Goal: Task Accomplishment & Management: Complete application form

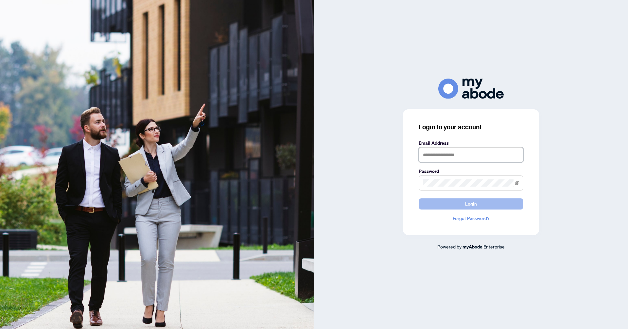
type input "**********"
click at [466, 205] on span "Login" at bounding box center [471, 203] width 12 height 10
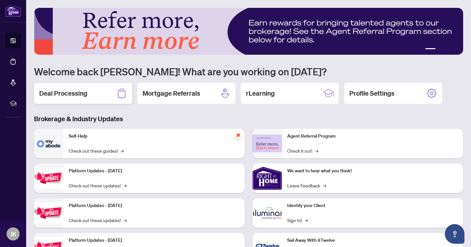
click at [56, 95] on h2 "Deal Processing" at bounding box center [63, 93] width 48 height 9
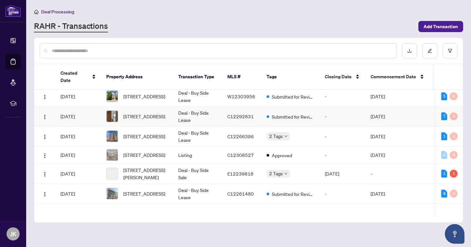
scroll to position [60, 0]
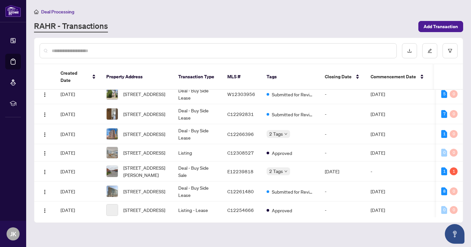
click at [143, 47] on input "text" at bounding box center [221, 50] width 339 height 7
type input "***"
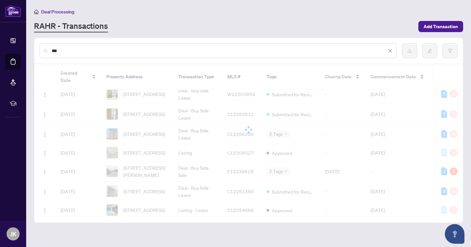
scroll to position [0, 0]
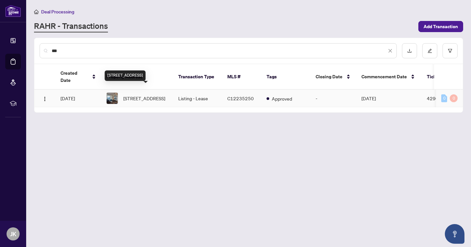
click at [137, 95] on span "[STREET_ADDRESS]" at bounding box center [144, 97] width 42 height 7
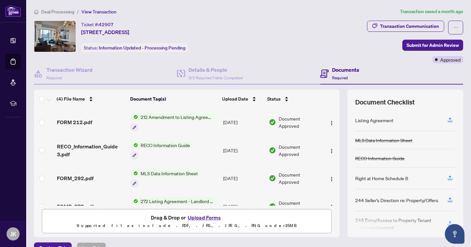
scroll to position [16, 0]
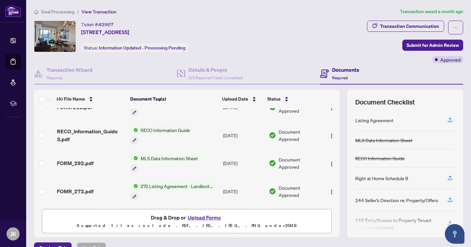
click at [191, 216] on button "Upload Forms" at bounding box center [204, 217] width 37 height 9
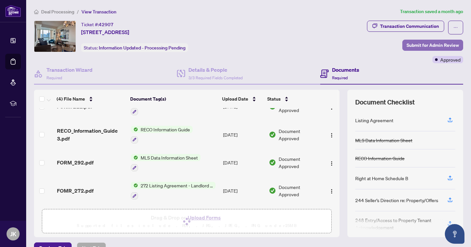
click at [421, 47] on span "Submit for Admin Review" at bounding box center [432, 45] width 52 height 10
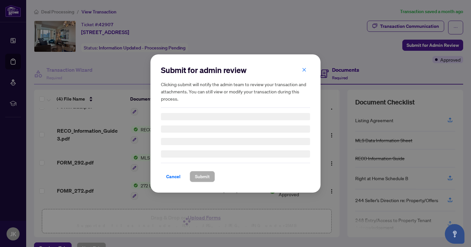
click at [317, 25] on div "Submit for admin review Clicking submit will notify the admin team to review yo…" at bounding box center [235, 123] width 471 height 247
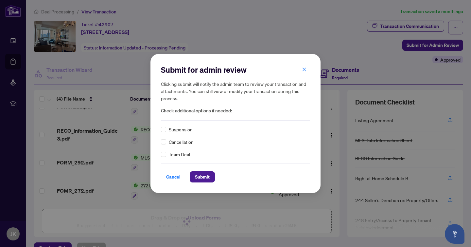
drag, startPoint x: 172, startPoint y: 175, endPoint x: 181, endPoint y: 173, distance: 9.5
click at [172, 175] on span "Cancel" at bounding box center [173, 176] width 14 height 10
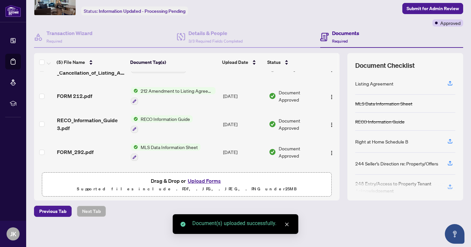
scroll to position [0, 0]
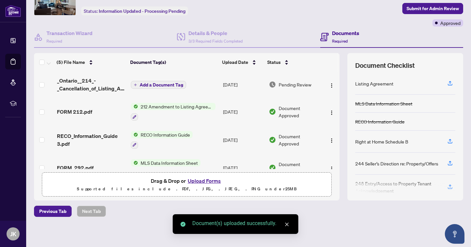
click at [151, 86] on span "Add a Document Tag" at bounding box center [161, 84] width 43 height 5
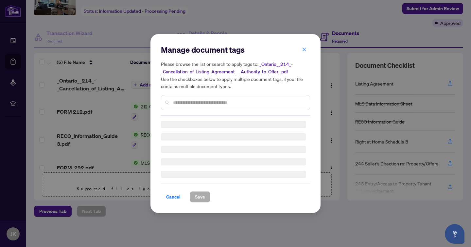
click at [187, 104] on input "text" at bounding box center [238, 102] width 131 height 7
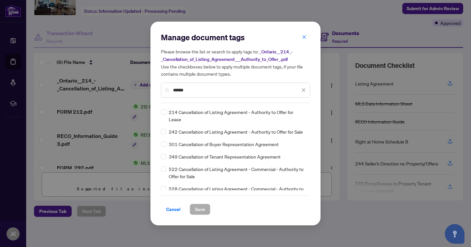
type input "******"
click at [197, 212] on span "Save" at bounding box center [200, 209] width 10 height 10
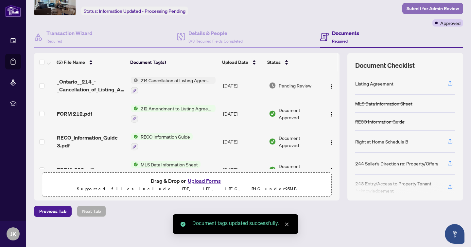
click at [420, 10] on span "Submit for Admin Review" at bounding box center [432, 8] width 52 height 10
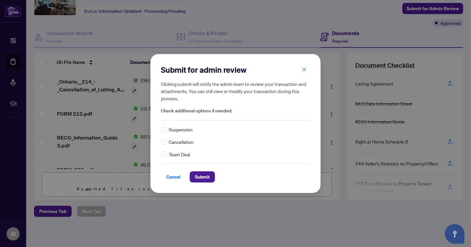
click at [180, 140] on span "Cancellation" at bounding box center [181, 141] width 25 height 7
click at [203, 177] on span "Submit" at bounding box center [202, 176] width 15 height 10
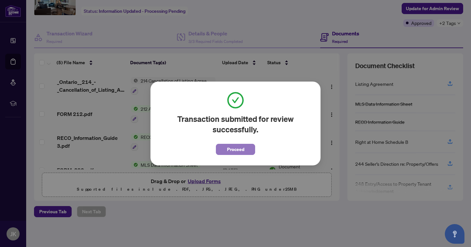
click at [226, 152] on button "Proceed" at bounding box center [235, 149] width 39 height 11
